Goal: Information Seeking & Learning: Learn about a topic

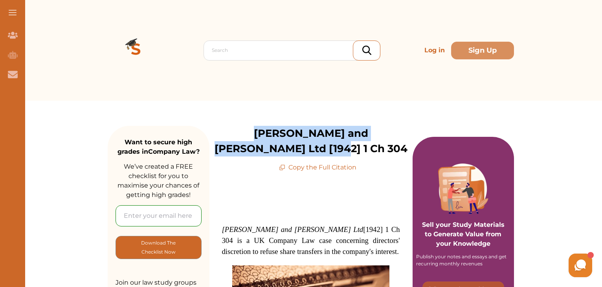
drag, startPoint x: 214, startPoint y: 134, endPoint x: 323, endPoint y: 143, distance: 109.6
click at [323, 143] on p "[PERSON_NAME] and [PERSON_NAME] Ltd [1942] 1 Ch 304" at bounding box center [310, 141] width 203 height 31
copy p "[PERSON_NAME] and [PERSON_NAME] Ltd [1942] 1 Ch 304"
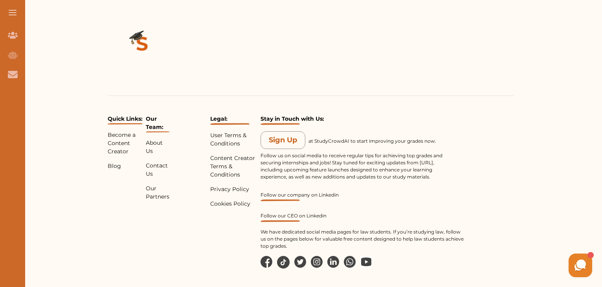
scroll to position [1081, 0]
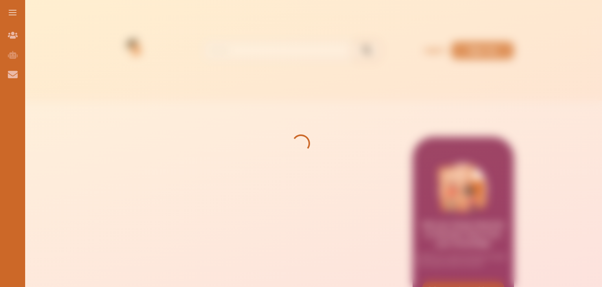
click at [16, 19] on button at bounding box center [12, 12] width 25 height 25
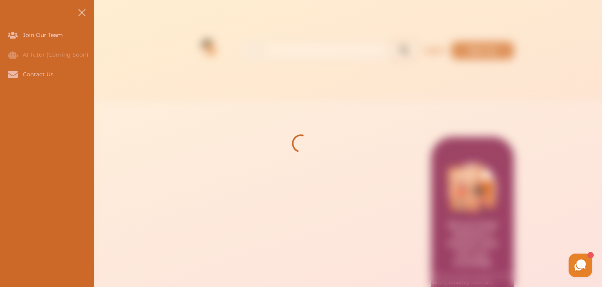
click at [82, 8] on button at bounding box center [81, 12] width 25 height 25
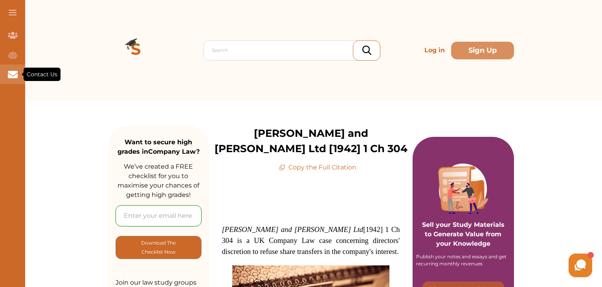
click at [13, 65] on div "Contact Us" at bounding box center [12, 74] width 25 height 20
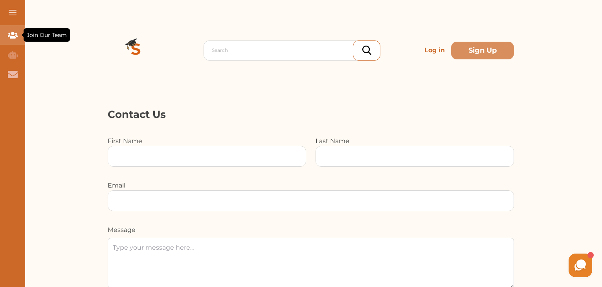
click at [8, 36] on icon "Join Our Team" at bounding box center [13, 35] width 10 height 7
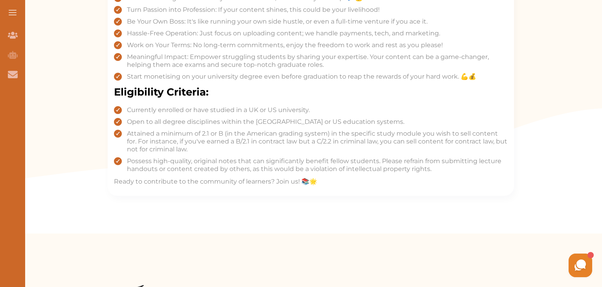
scroll to position [488, 0]
